Goal: Transaction & Acquisition: Purchase product/service

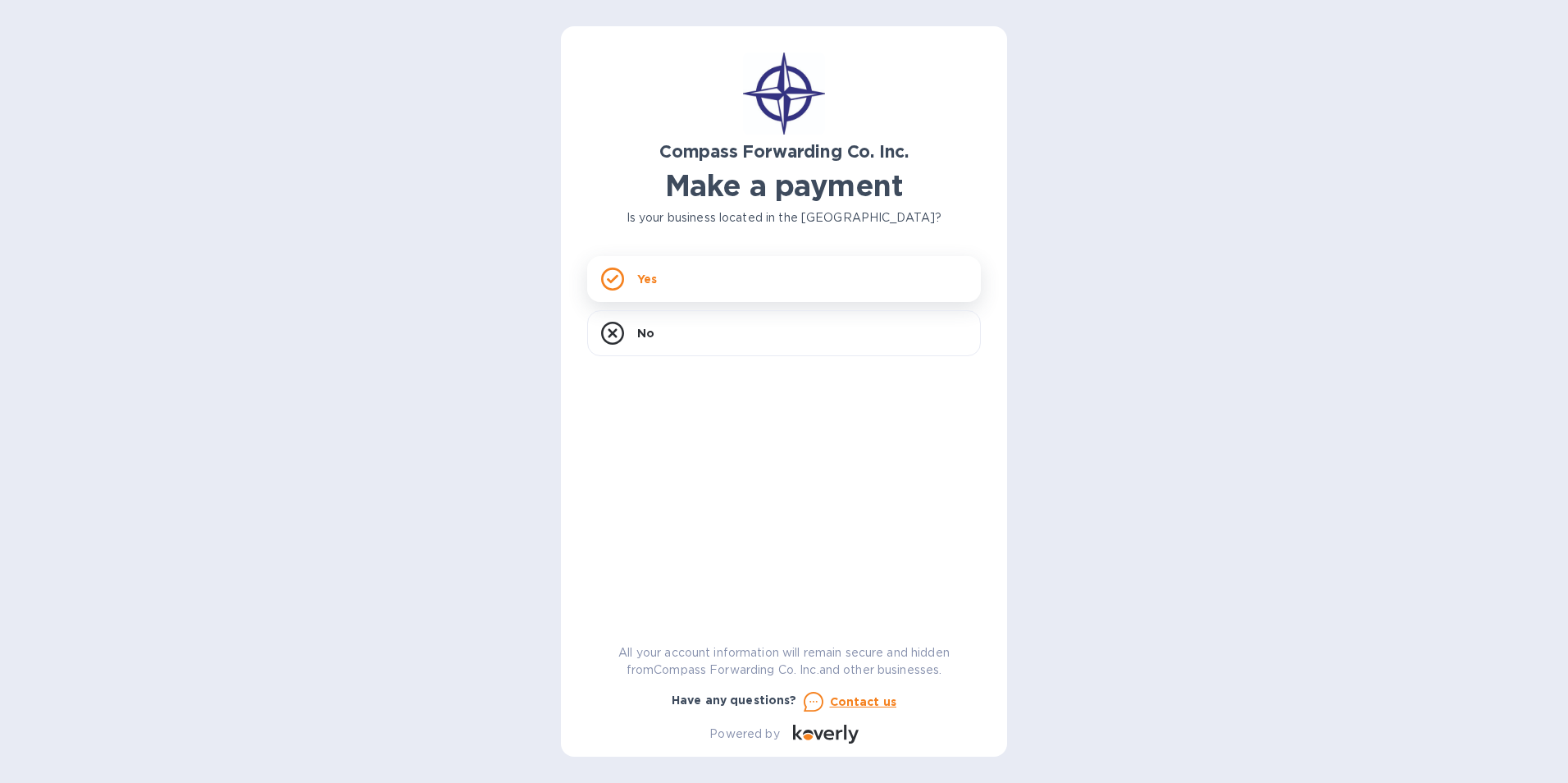
click at [612, 273] on icon at bounding box center [613, 279] width 23 height 23
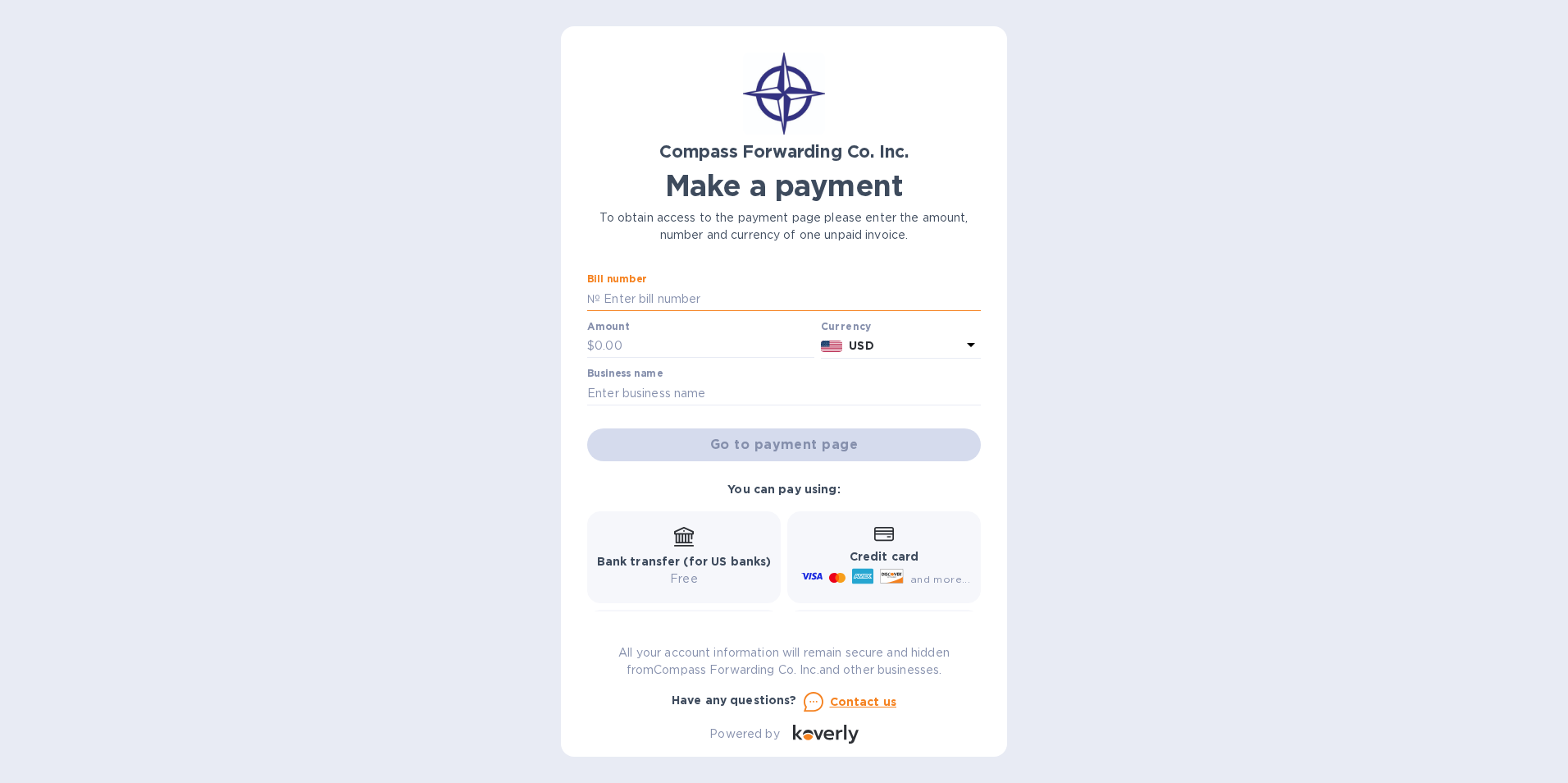
click at [620, 291] on input "text" at bounding box center [791, 298] width 381 height 24
click at [647, 298] on input "BCOMS141" at bounding box center [791, 298] width 381 height 24
click at [745, 296] on input "BCOMSI00008 000141" at bounding box center [791, 298] width 381 height 24
type input "BCOMSI00014108 00061384"
click at [616, 341] on input "text" at bounding box center [705, 346] width 220 height 24
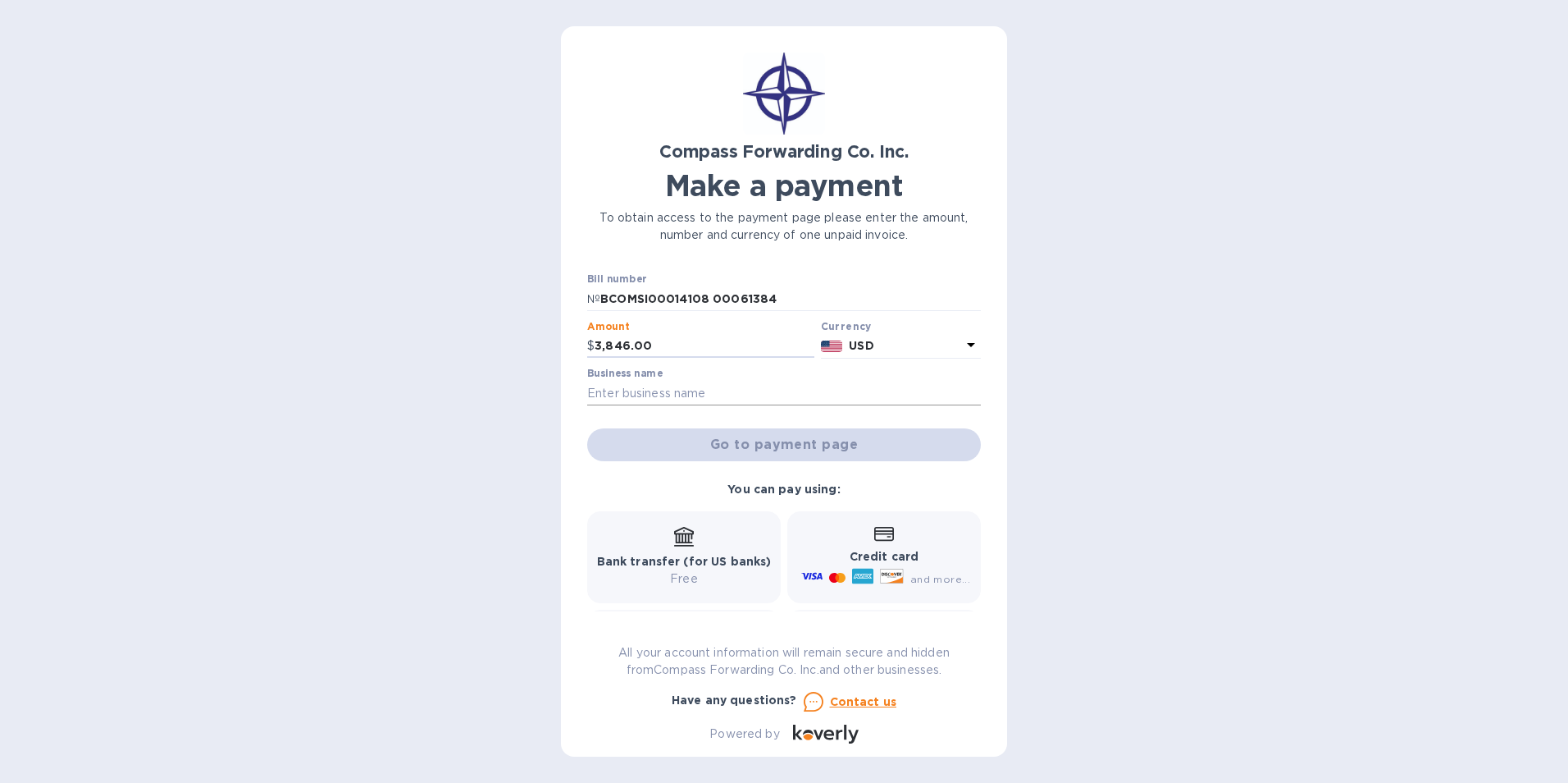
type input "3,846.00"
click at [634, 395] on input "text" at bounding box center [784, 393] width 394 height 24
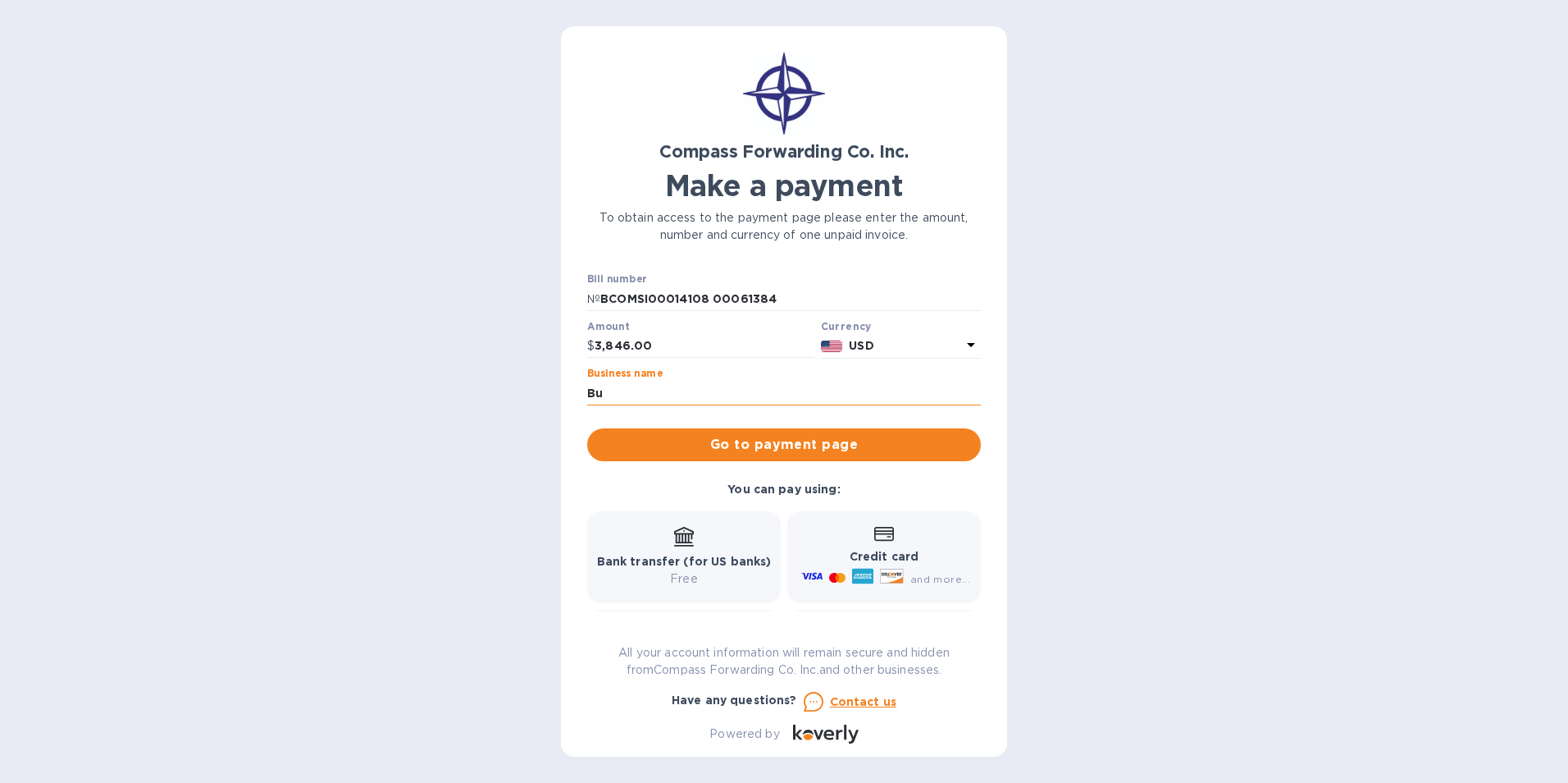
type input "B"
type input "[PERSON_NAME]"
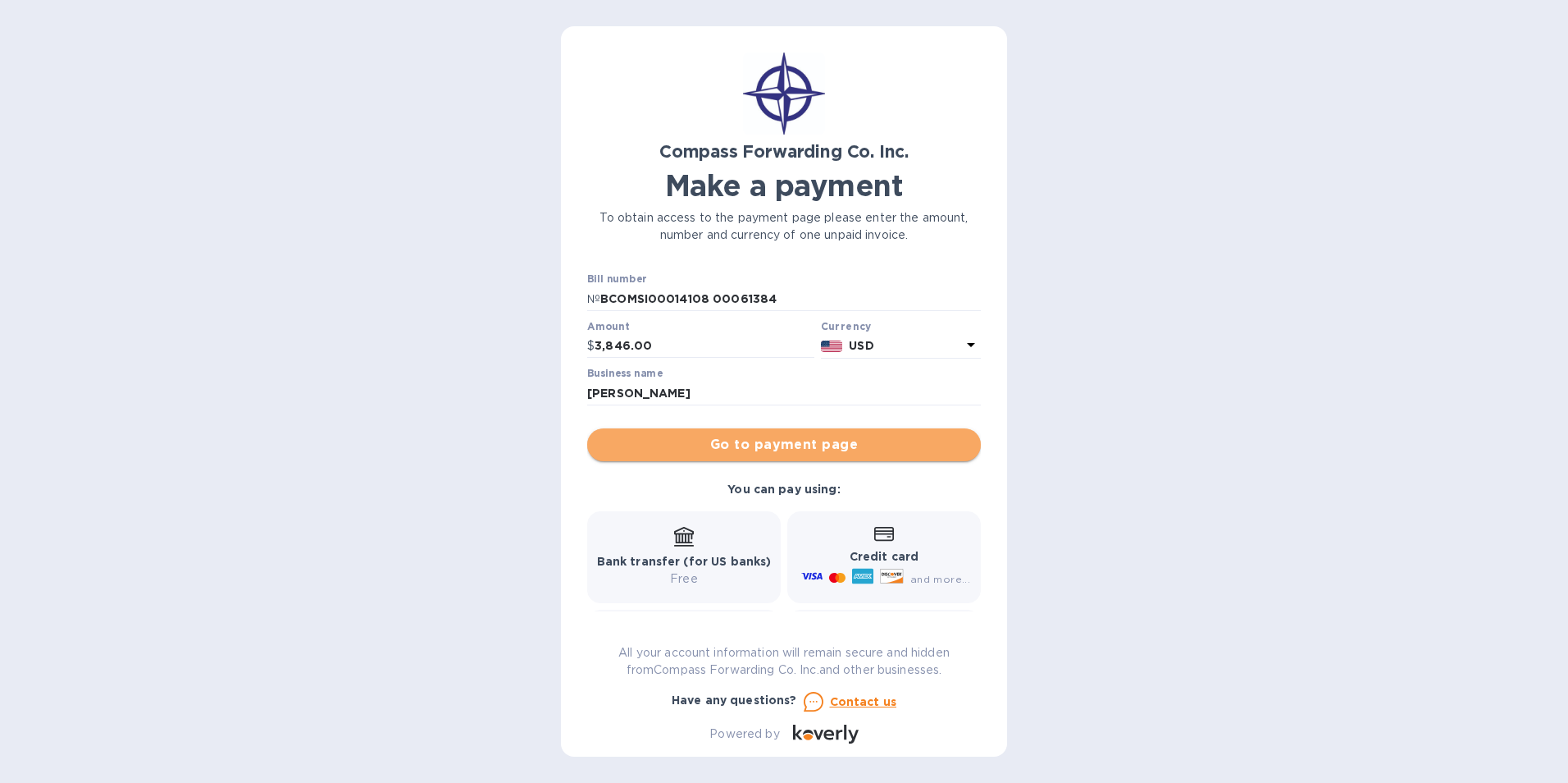
click at [838, 439] on span "Go to payment page" at bounding box center [784, 445] width 368 height 20
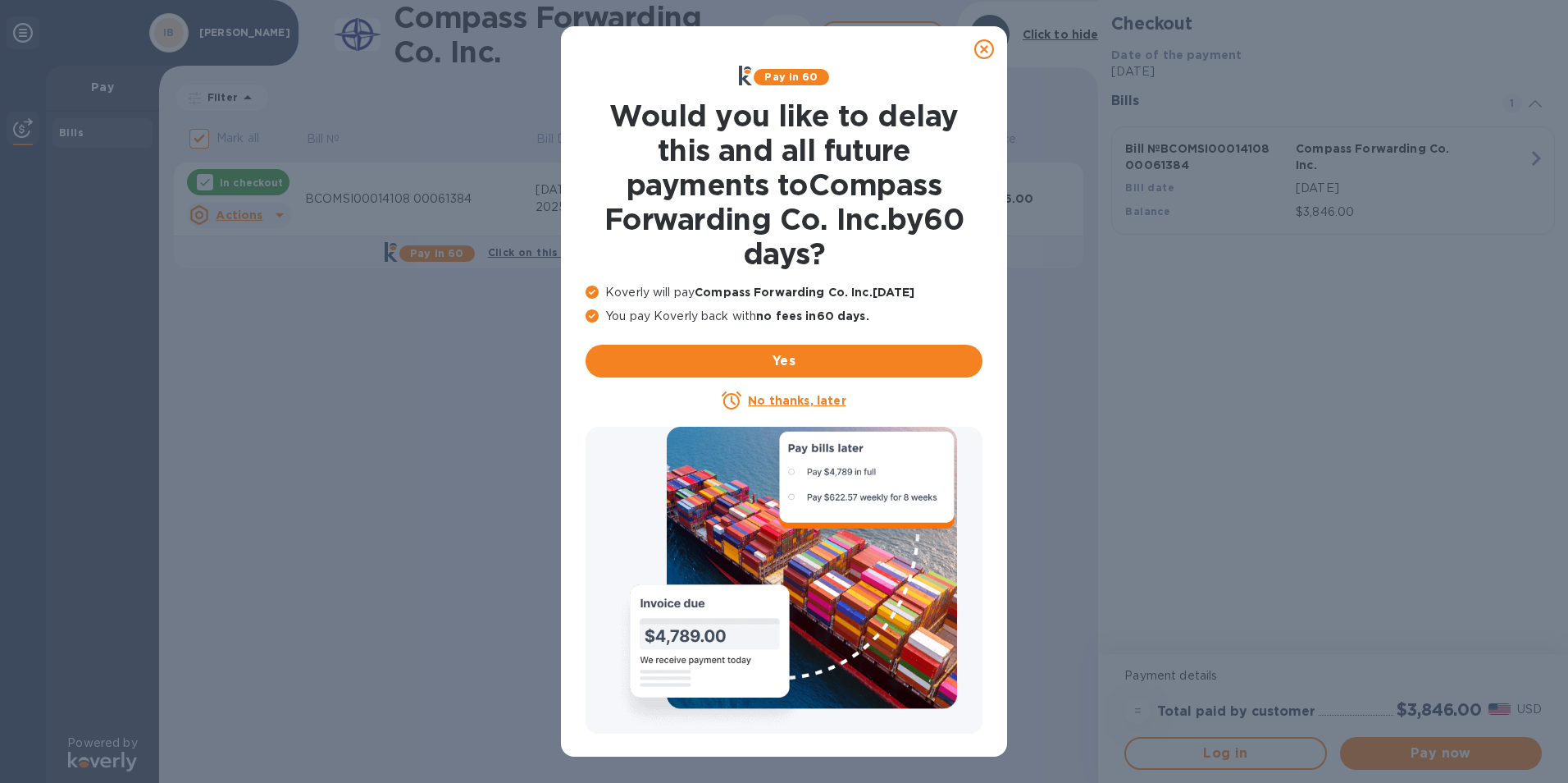
click at [985, 48] on icon at bounding box center [984, 49] width 20 height 20
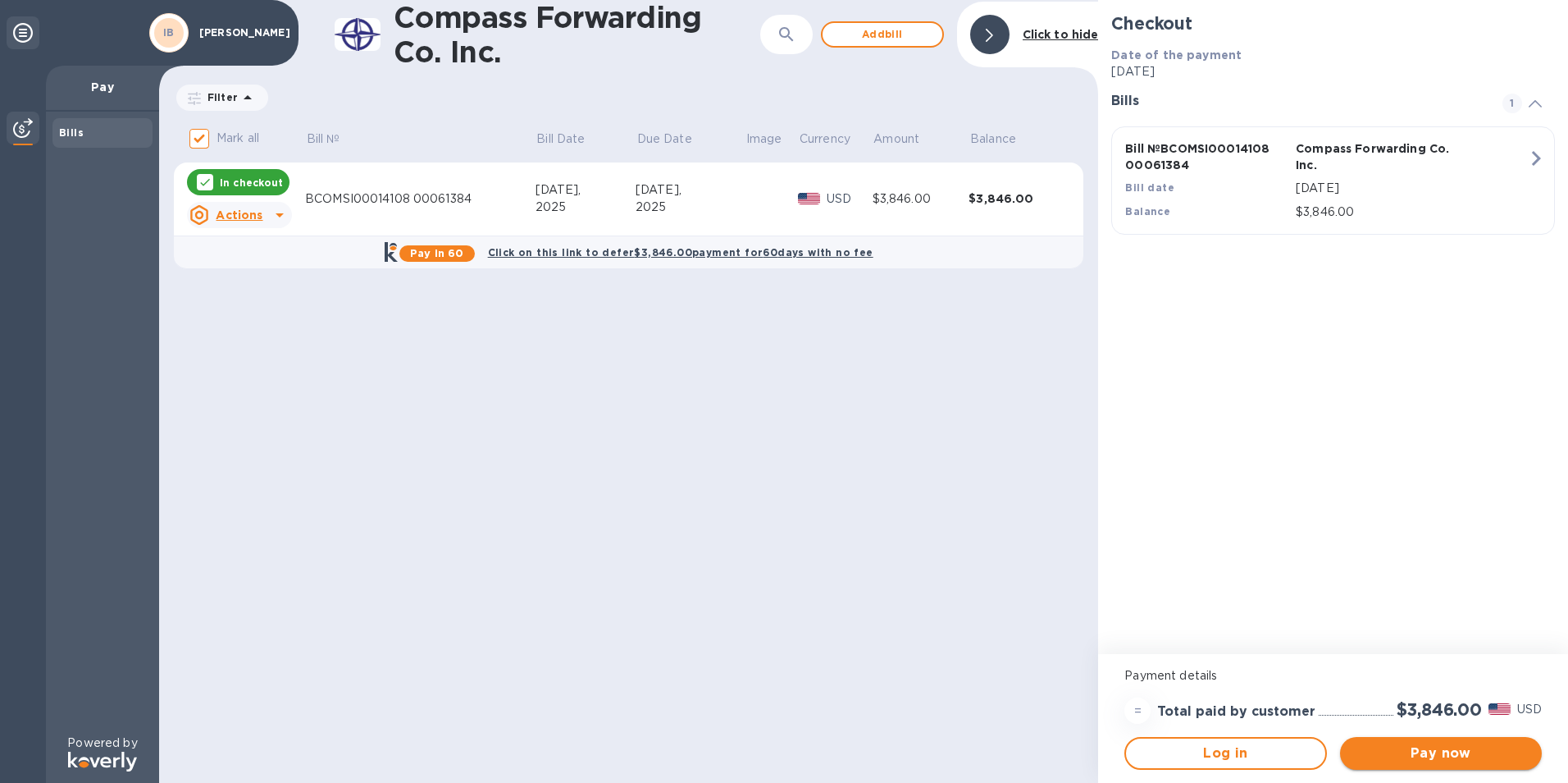
click at [1464, 753] on span "Pay now" at bounding box center [1441, 753] width 176 height 20
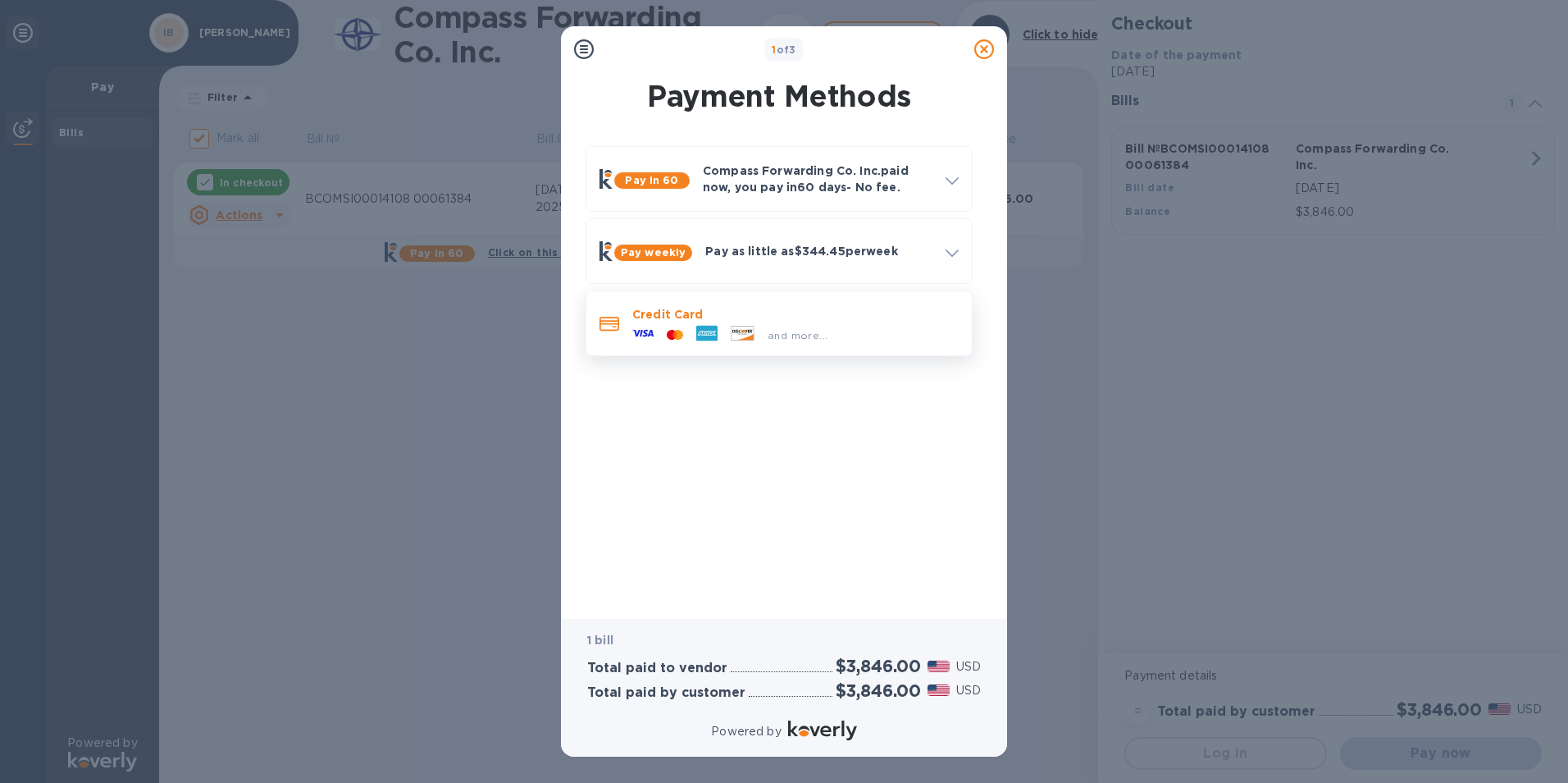
click at [653, 330] on icon at bounding box center [643, 333] width 22 height 22
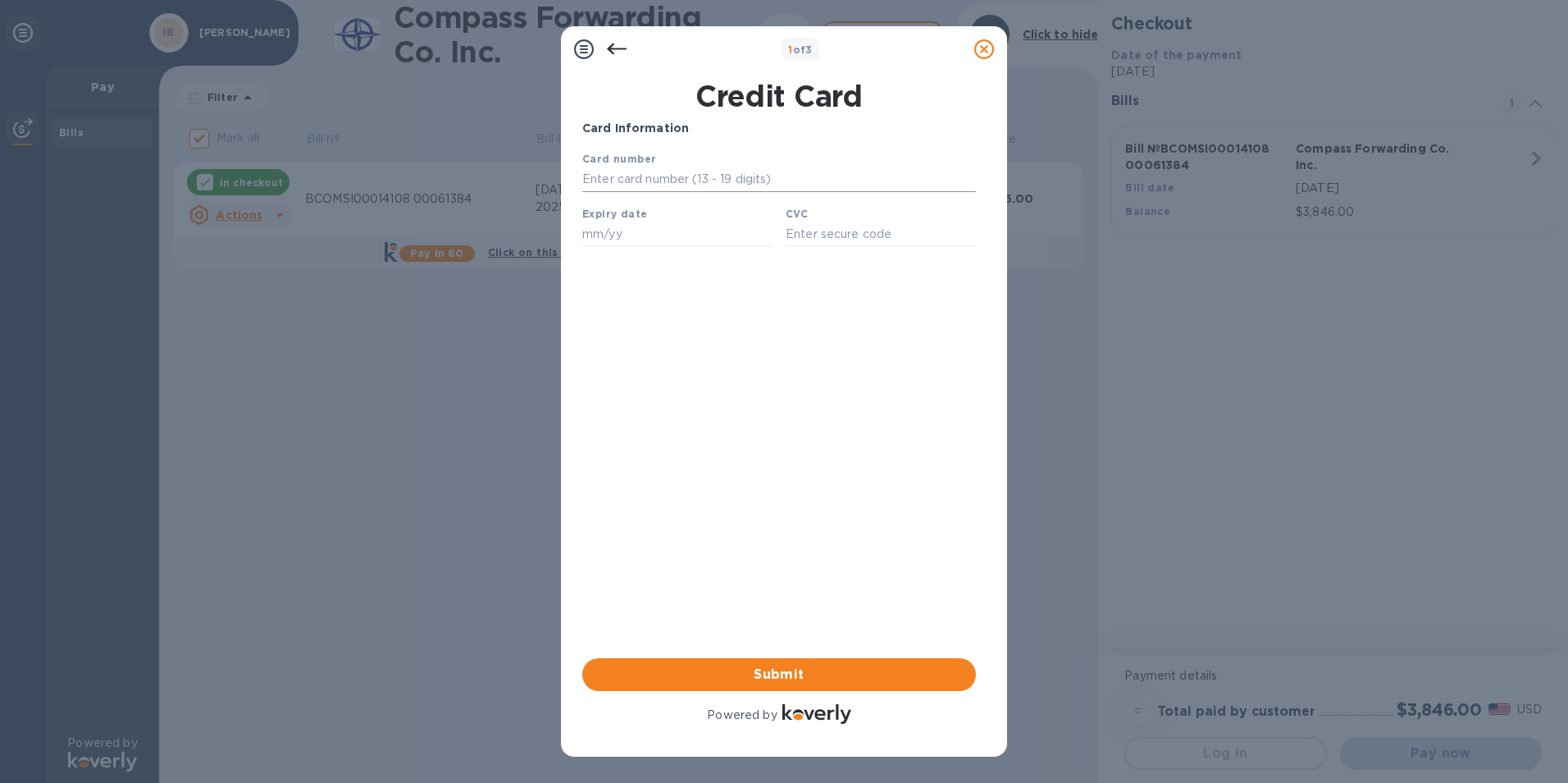
click at [608, 181] on input "text" at bounding box center [779, 179] width 394 height 24
type input "[CREDIT_CARD_NUMBER]"
click at [604, 246] on input "text" at bounding box center [678, 234] width 191 height 24
type input "06/29"
click at [800, 234] on input "text" at bounding box center [882, 234] width 191 height 24
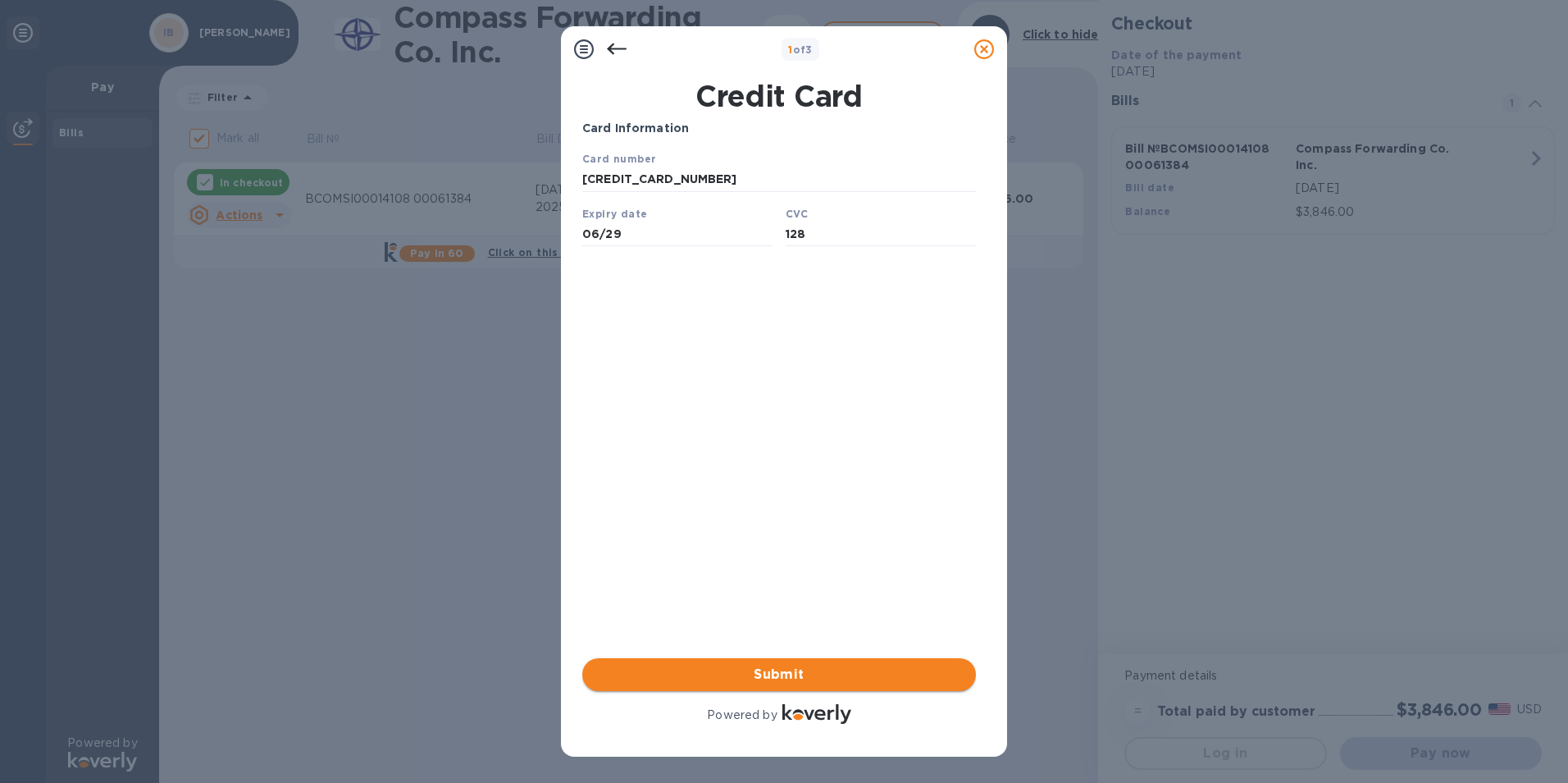
type input "128"
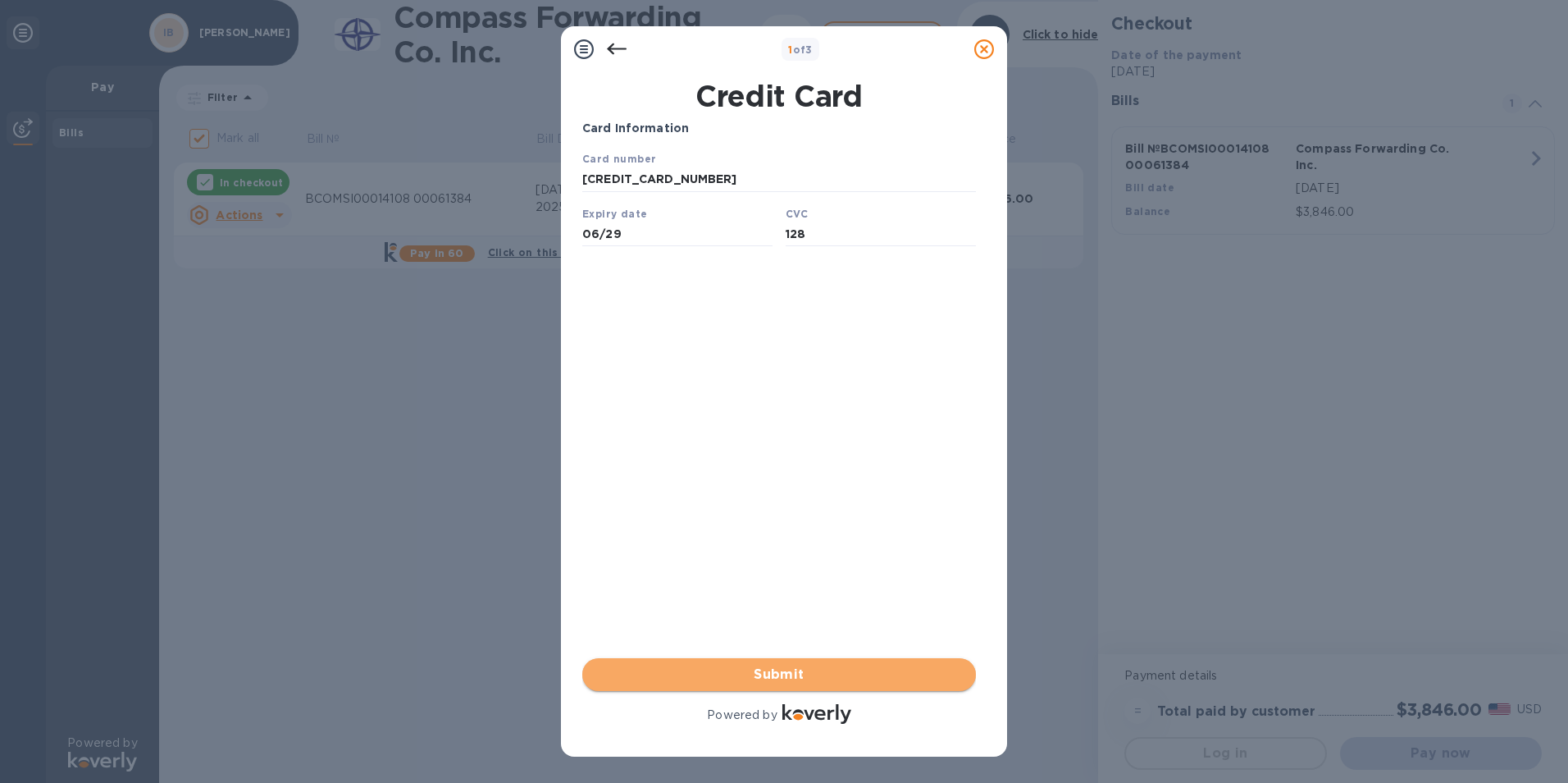
click at [790, 676] on span "Submit" at bounding box center [779, 675] width 368 height 20
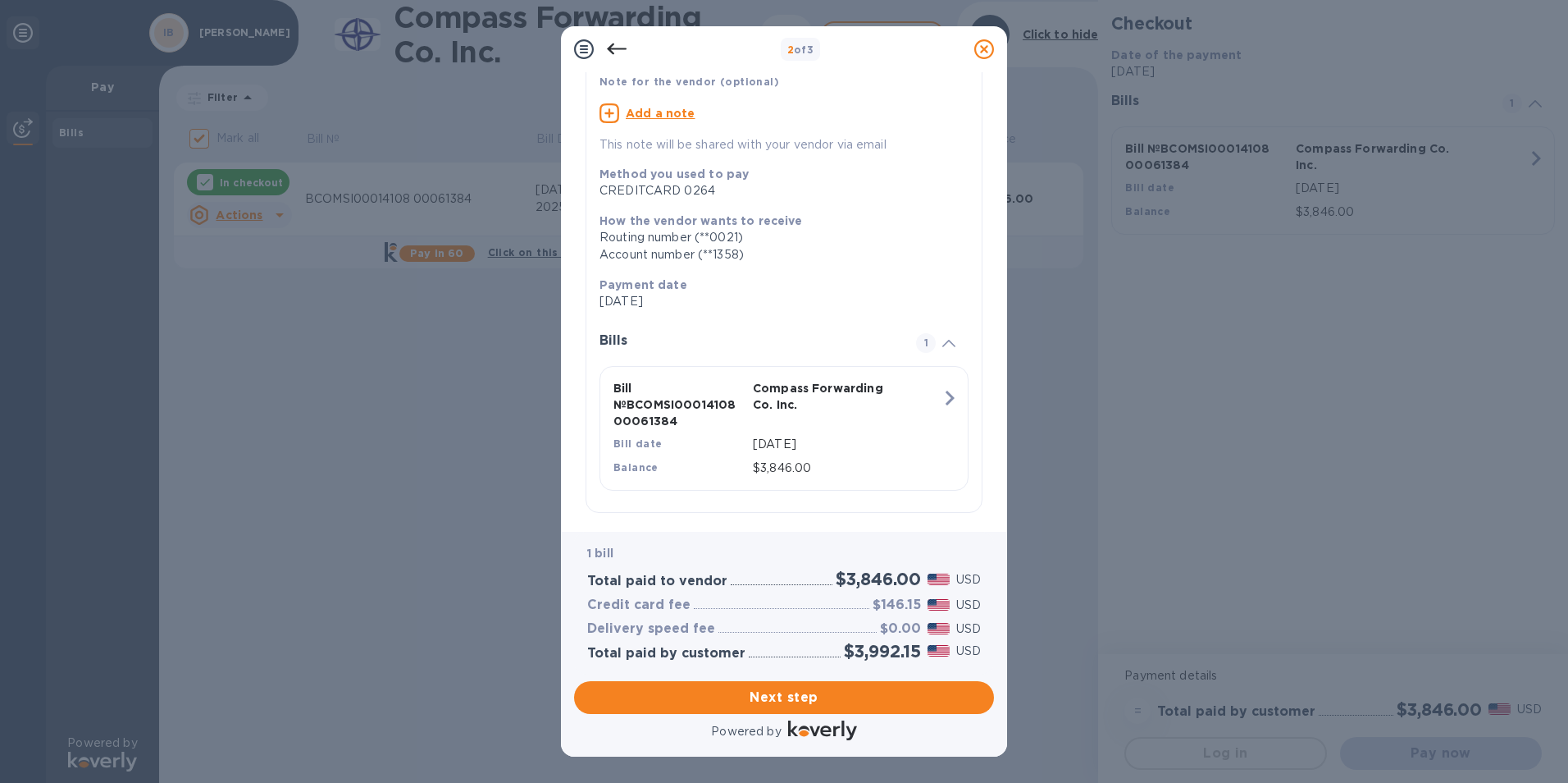
scroll to position [146, 0]
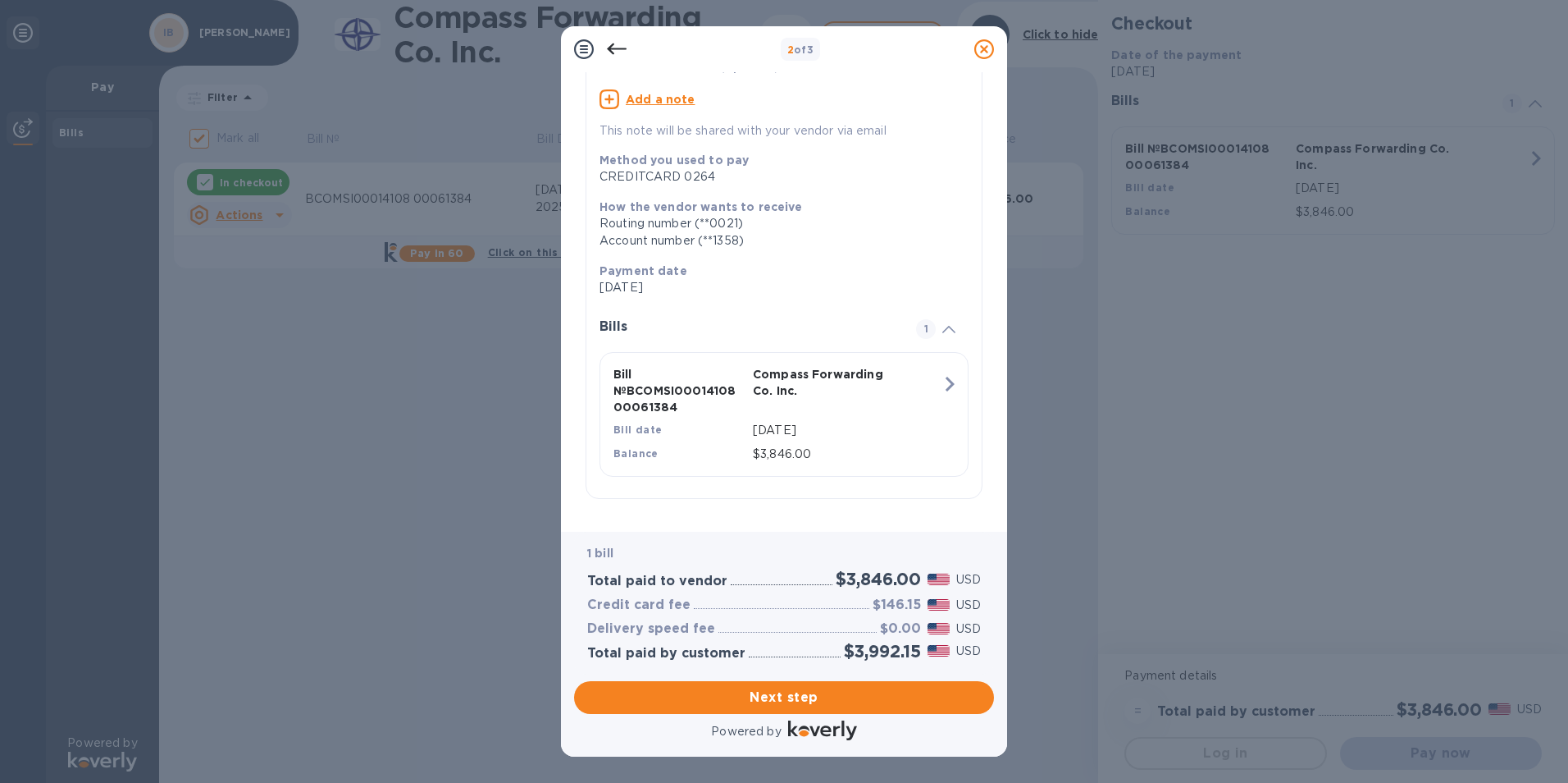
click at [611, 52] on icon at bounding box center [616, 49] width 20 height 11
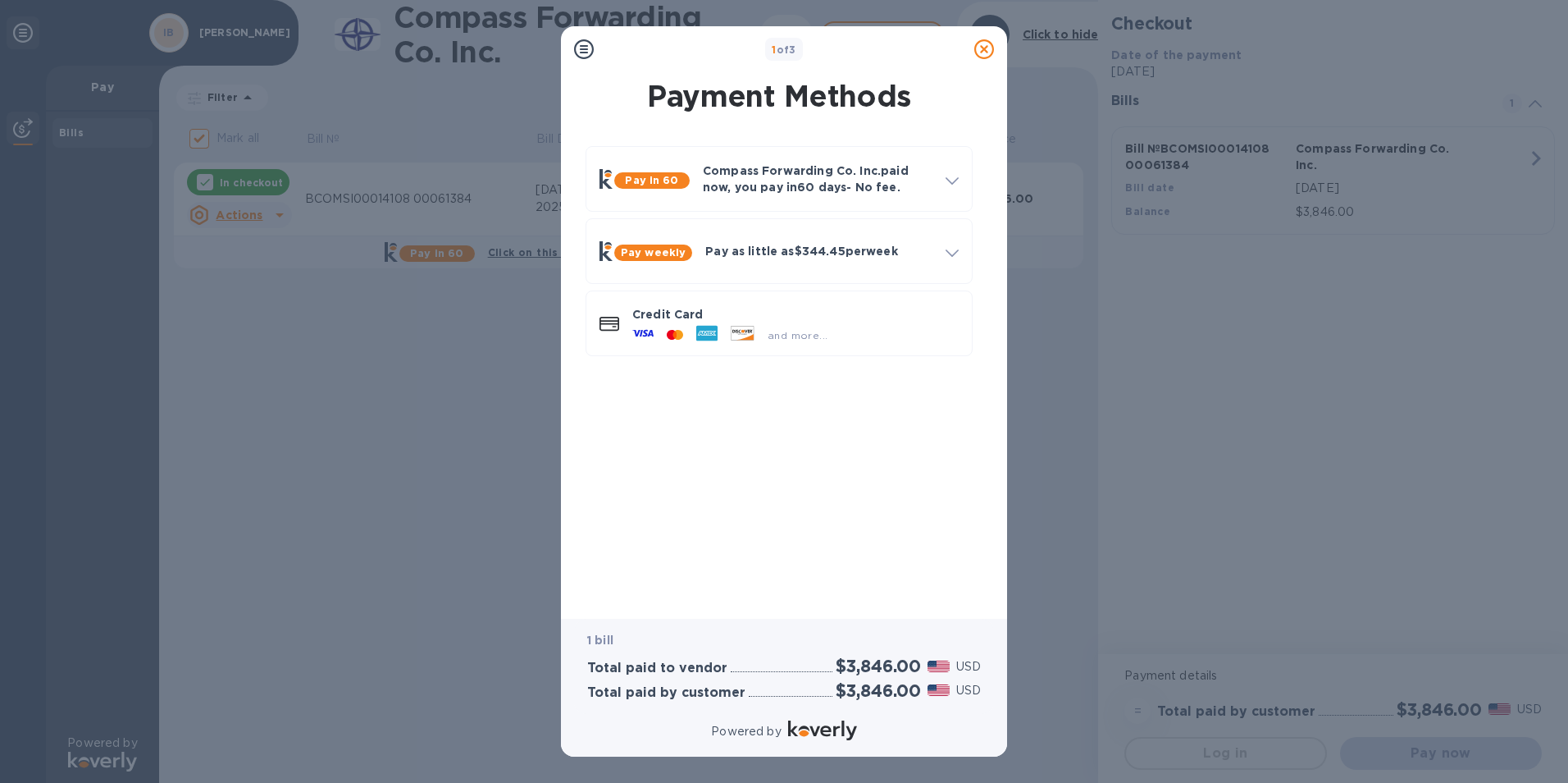
scroll to position [0, 0]
